Goal: Check status: Check status

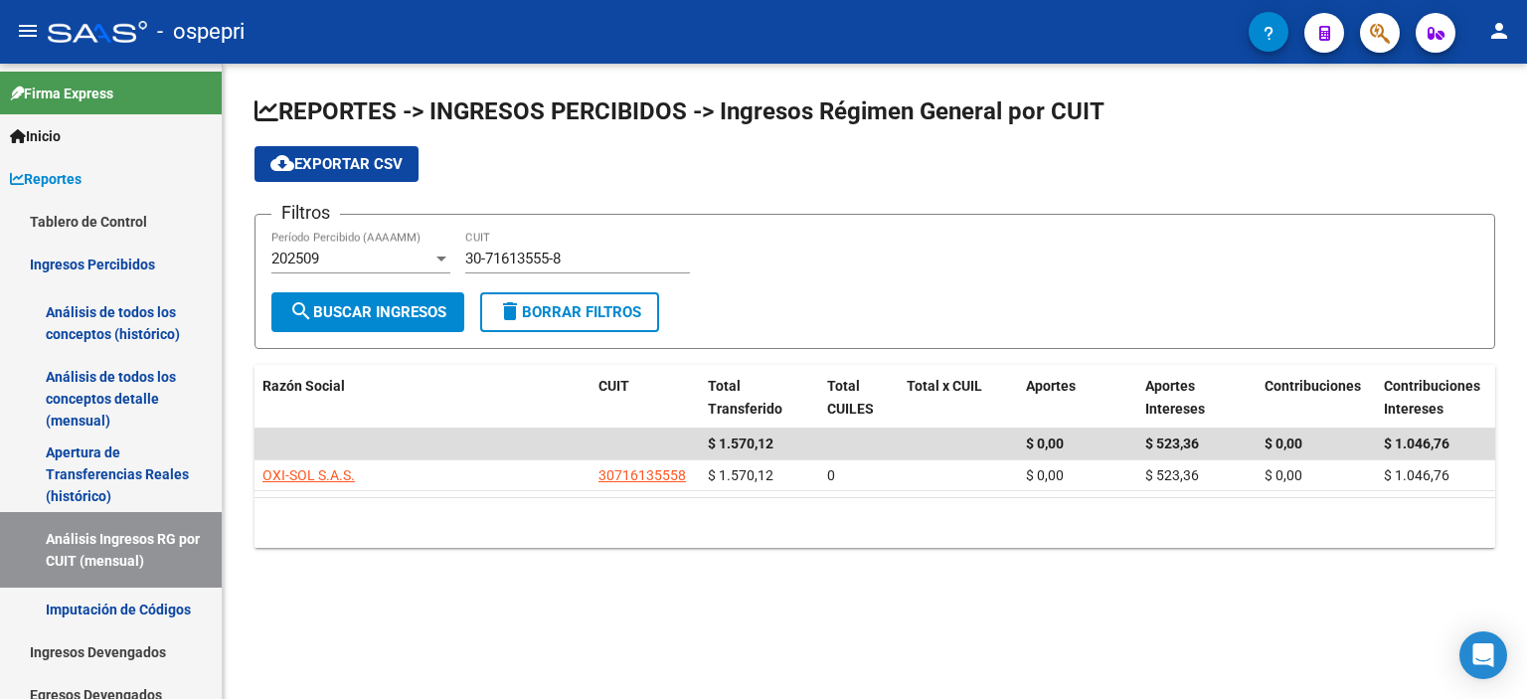
click at [1426, 250] on div "Filtros 202509 Período Percibido (AAAAMM) 30-71613555-8 CUIT" at bounding box center [874, 262] width 1207 height 62
click at [521, 253] on input "30-71613555-8" at bounding box center [577, 258] width 225 height 18
paste input "555696-7"
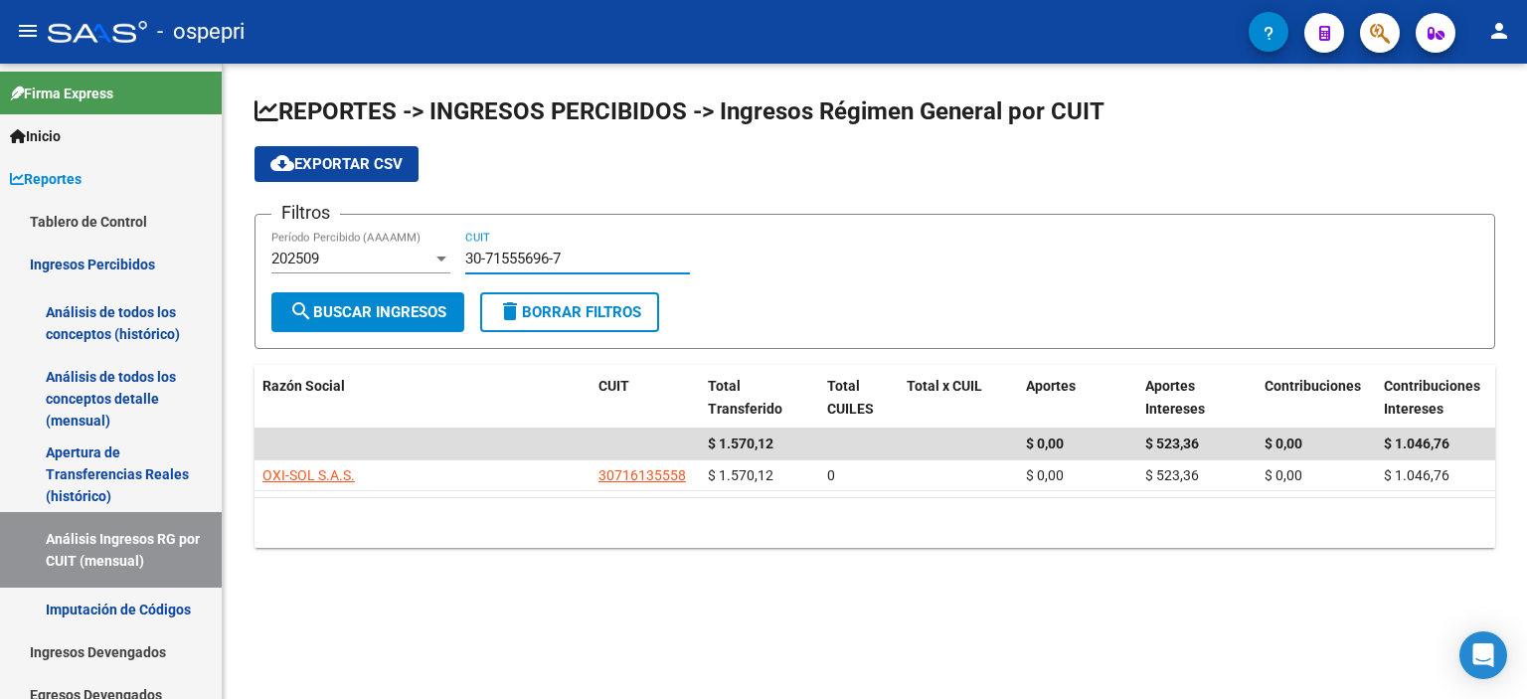
type input "30-71555696-7"
click at [357, 308] on span "search Buscar Ingresos" at bounding box center [367, 312] width 157 height 18
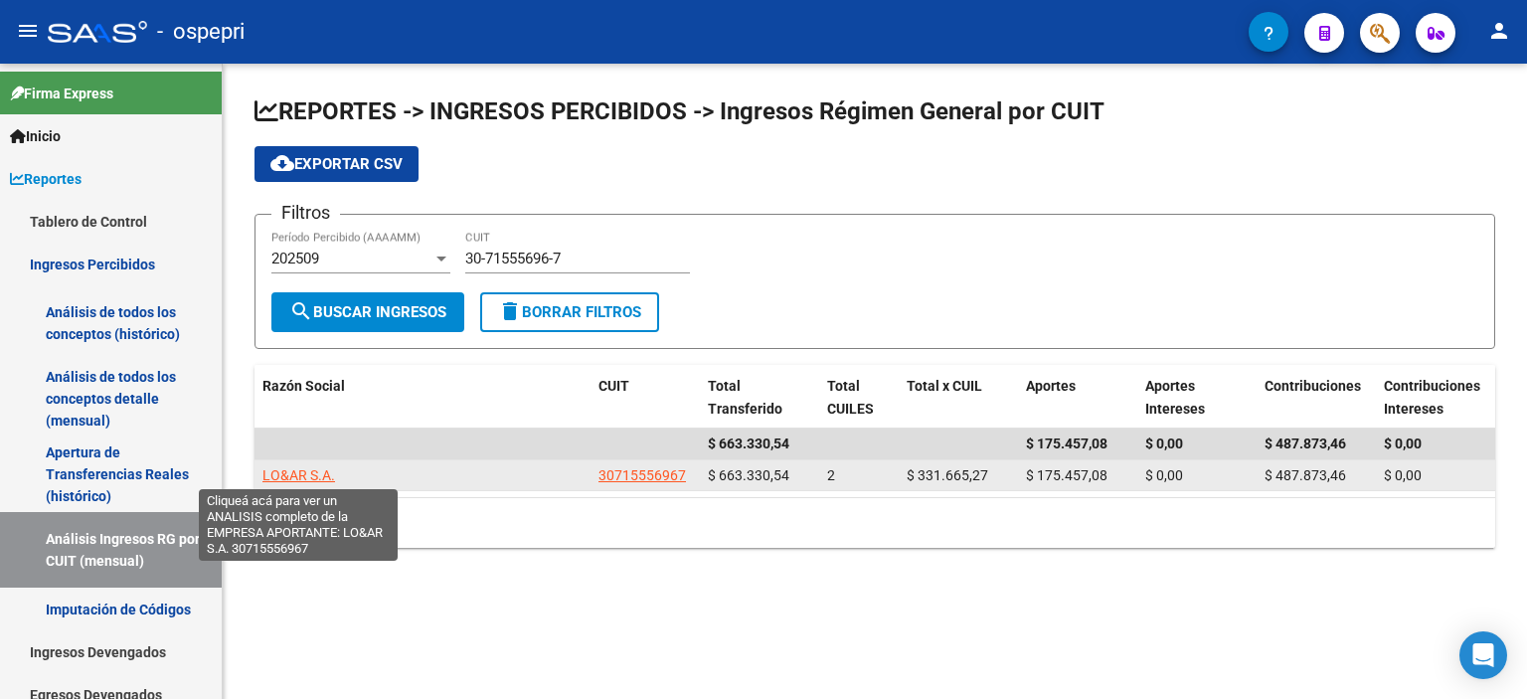
click at [329, 473] on span "LO&AR S.A." at bounding box center [298, 475] width 73 height 16
type textarea "30715556967"
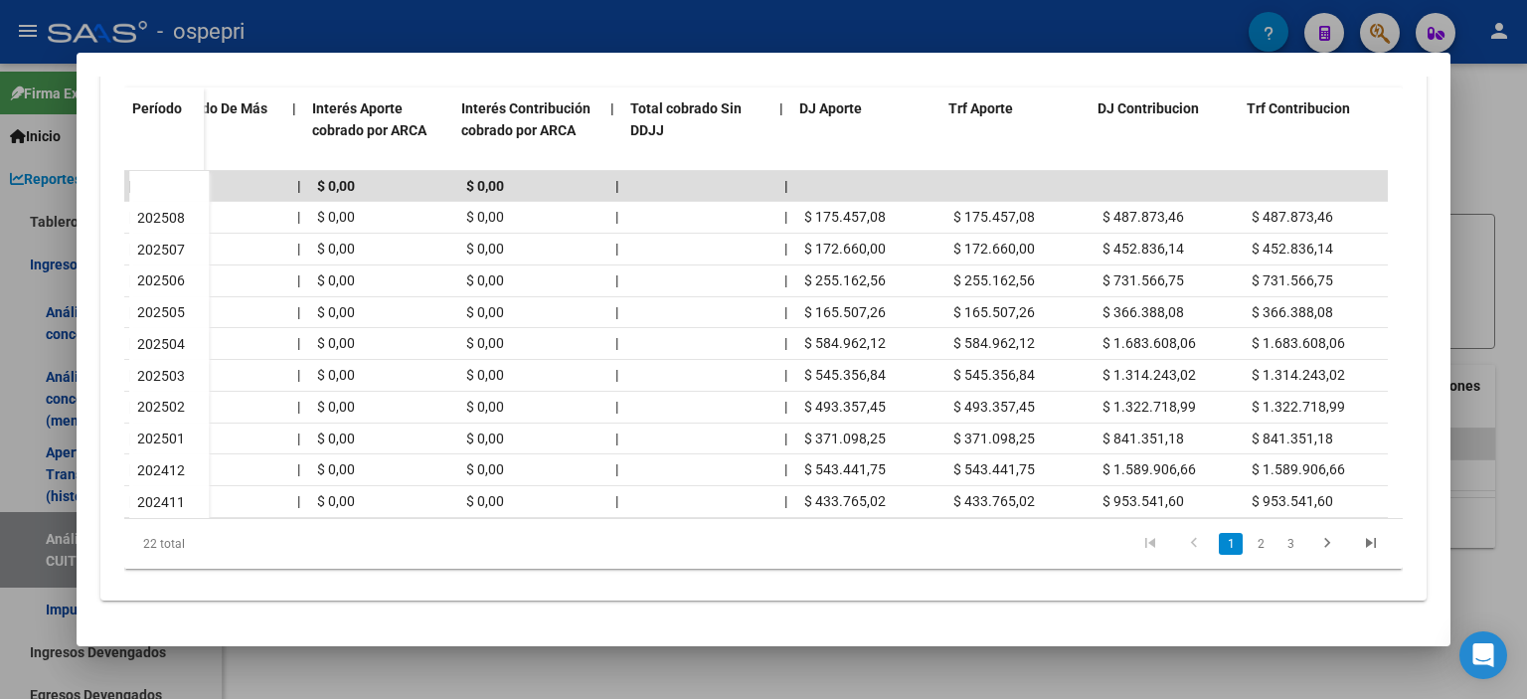
scroll to position [0, 1192]
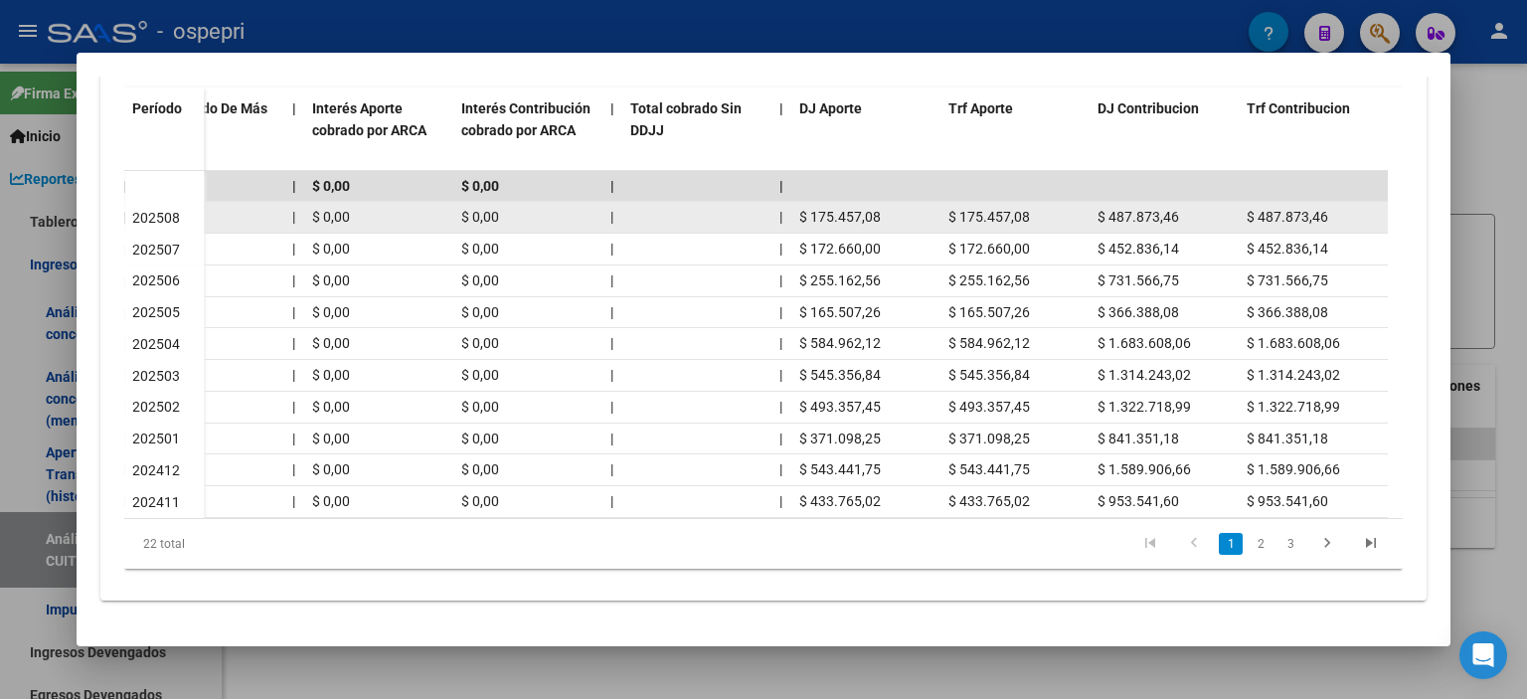
drag, startPoint x: 981, startPoint y: 190, endPoint x: 1029, endPoint y: 203, distance: 49.4
click at [982, 202] on datatable-body-cell "$ 175.457,08" at bounding box center [1014, 217] width 149 height 31
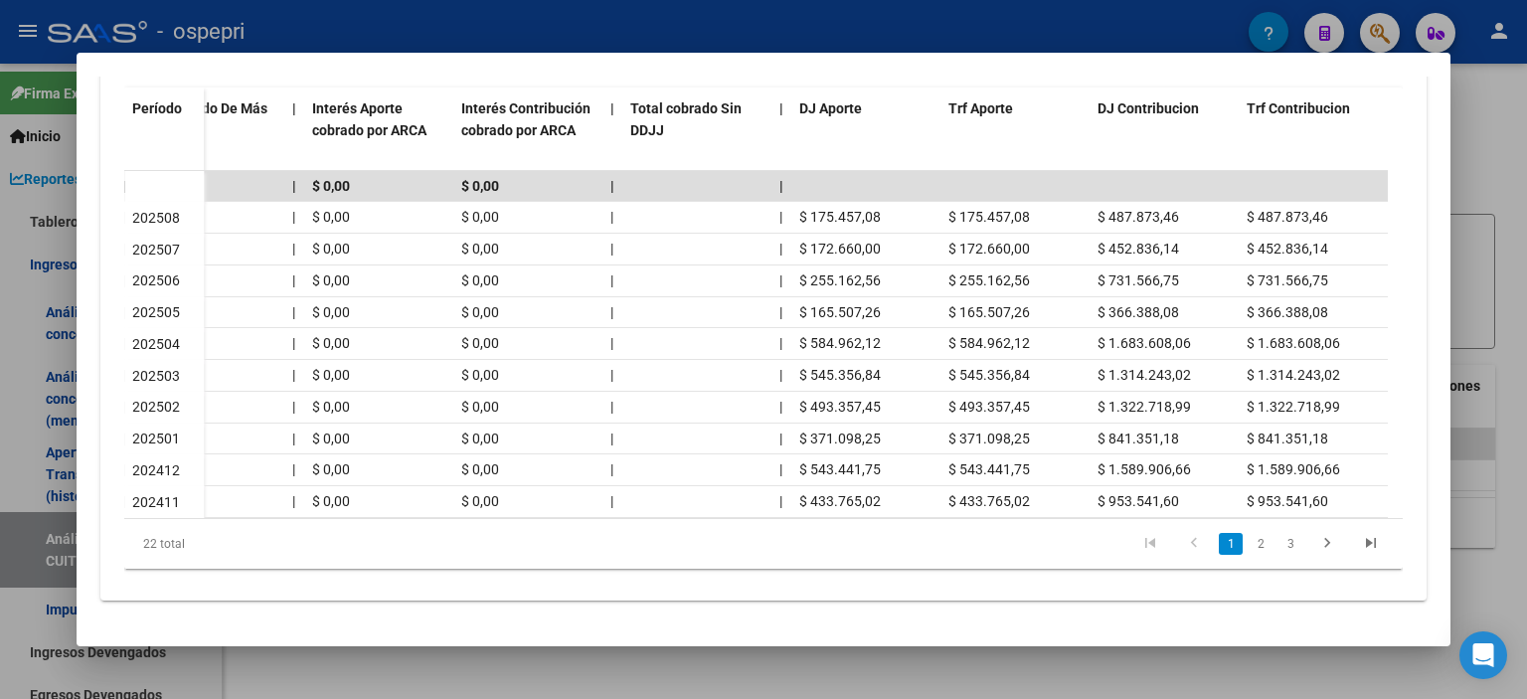
click at [1515, 194] on div at bounding box center [763, 349] width 1527 height 699
